Goal: Information Seeking & Learning: Learn about a topic

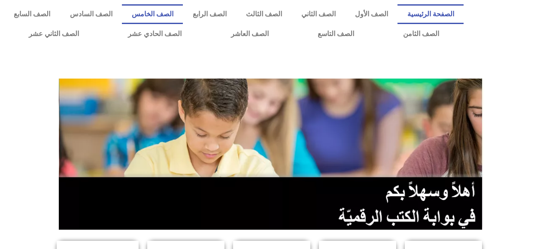
click at [183, 18] on link "الصف الخامس" at bounding box center [152, 14] width 61 height 20
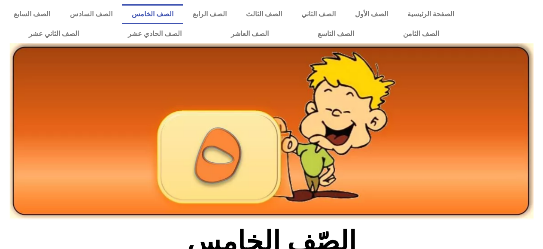
click at [183, 13] on link "الصف الخامس" at bounding box center [152, 14] width 61 height 20
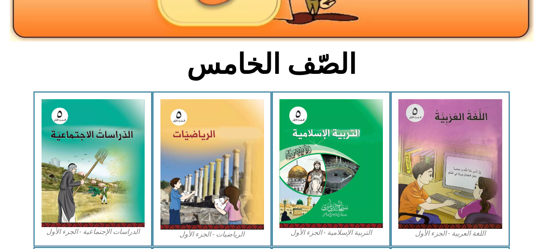
scroll to position [182, 0]
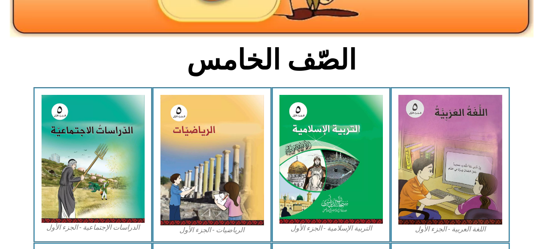
click at [235, 177] on img at bounding box center [212, 160] width 104 height 131
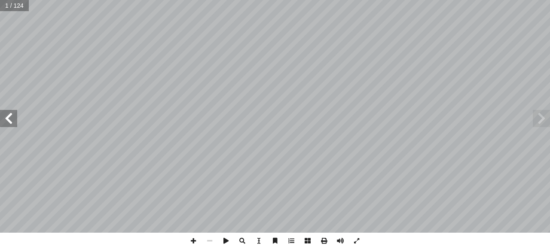
click at [9, 119] on span at bounding box center [8, 118] width 17 height 17
click at [11, 124] on span at bounding box center [8, 118] width 17 height 17
click at [7, 119] on span at bounding box center [8, 118] width 17 height 17
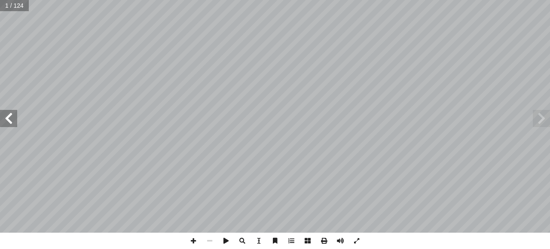
click at [9, 122] on span at bounding box center [8, 118] width 17 height 17
click at [11, 122] on span at bounding box center [8, 118] width 17 height 17
click at [11, 119] on span at bounding box center [8, 118] width 17 height 17
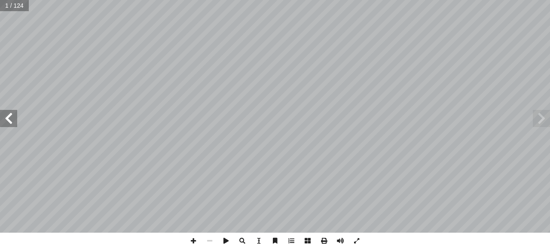
click at [8, 119] on span at bounding box center [8, 118] width 17 height 17
click at [14, 116] on span at bounding box center [8, 118] width 17 height 17
click at [10, 119] on span at bounding box center [8, 118] width 17 height 17
click at [12, 119] on span at bounding box center [8, 118] width 17 height 17
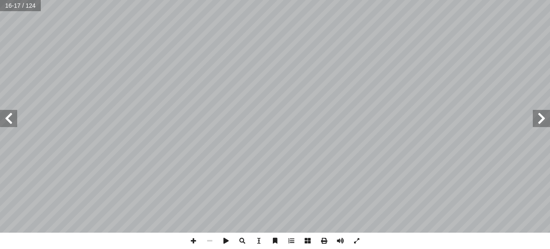
click at [12, 119] on span at bounding box center [8, 118] width 17 height 17
click at [5, 122] on span at bounding box center [8, 118] width 17 height 17
click at [14, 119] on span at bounding box center [8, 118] width 17 height 17
click at [9, 116] on span at bounding box center [8, 118] width 17 height 17
click at [15, 117] on span at bounding box center [8, 118] width 17 height 17
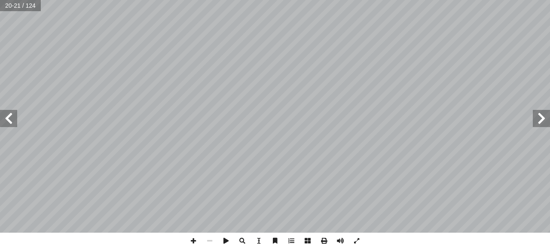
click at [9, 116] on span at bounding box center [8, 118] width 17 height 17
click at [7, 116] on span at bounding box center [8, 118] width 17 height 17
